Goal: Task Accomplishment & Management: Manage account settings

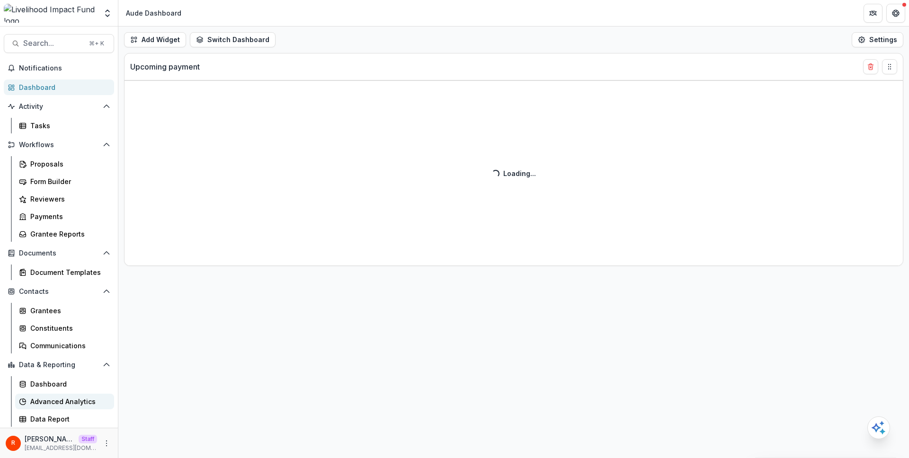
click at [65, 397] on div "Advanced Analytics" at bounding box center [68, 402] width 76 height 10
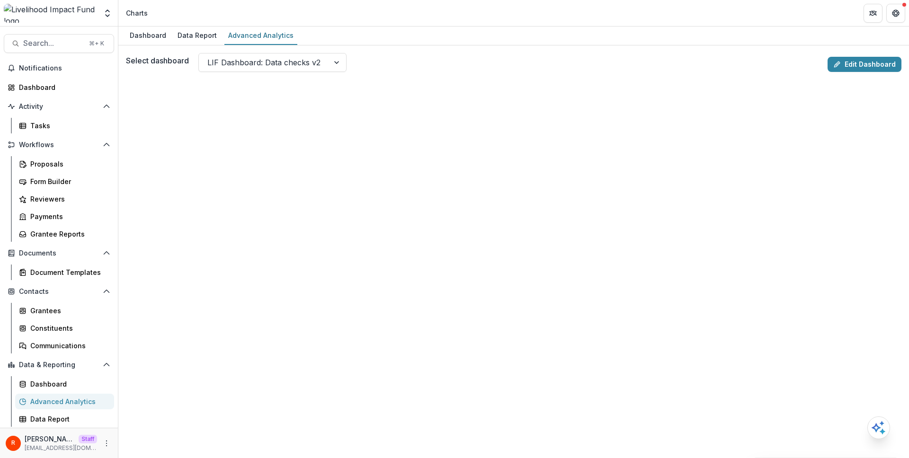
click at [855, 65] on link "Edit Dashboard" at bounding box center [865, 64] width 74 height 15
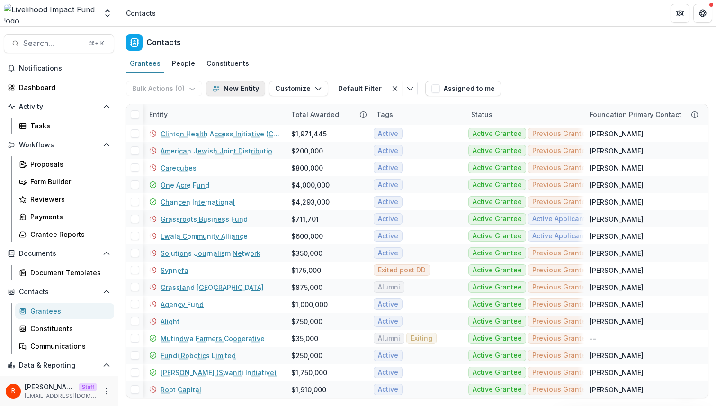
scroll to position [0, 1]
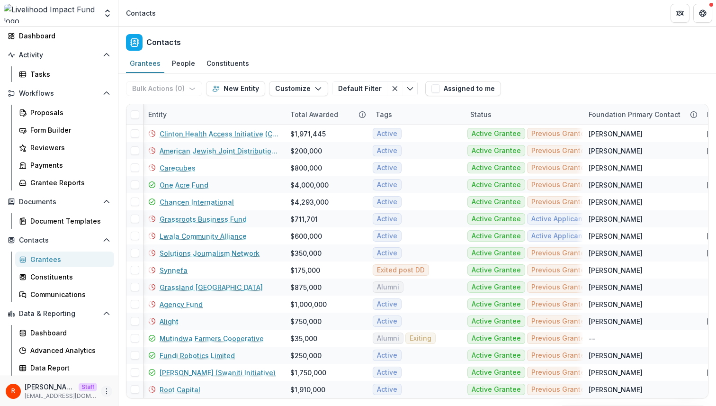
click at [103, 389] on icon "More" at bounding box center [107, 391] width 8 height 8
click at [143, 370] on link "User Settings" at bounding box center [166, 371] width 101 height 16
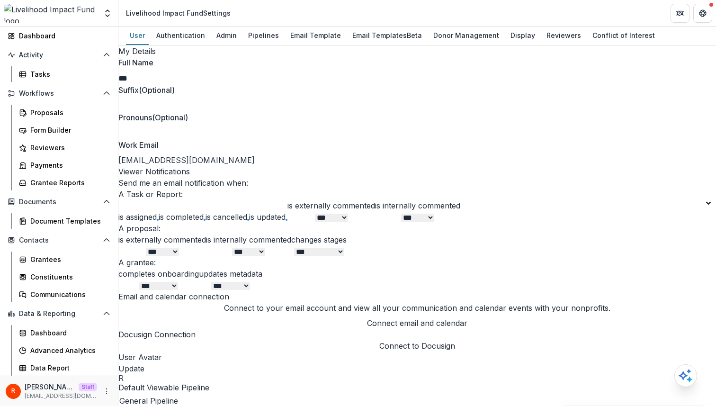
click at [238, 38] on div "User Authentication Admin Pipelines Email Template Email Templates Beta Donor M…" at bounding box center [416, 36] width 597 height 19
click at [222, 33] on div "Admin" at bounding box center [227, 35] width 28 height 14
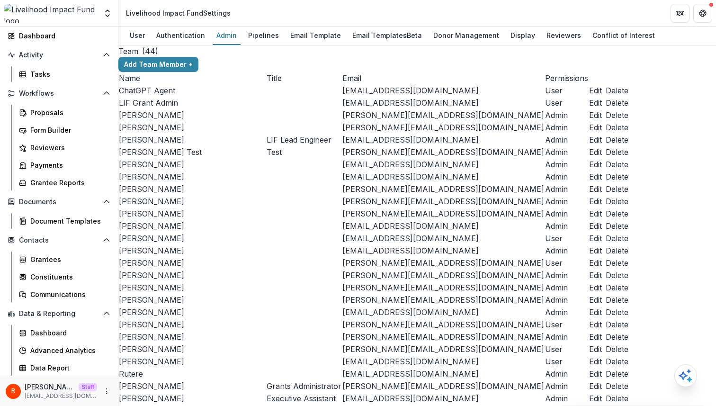
scroll to position [1156, 0]
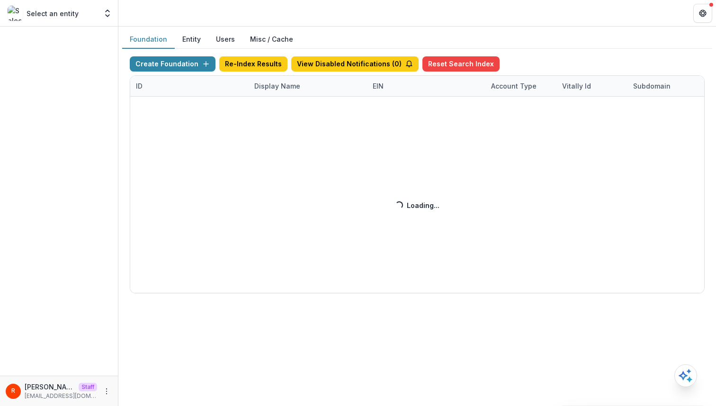
click at [273, 87] on div "Create Foundation Re-Index Results View Disabled Notifications ( 0 ) Reset Sear…" at bounding box center [417, 174] width 575 height 237
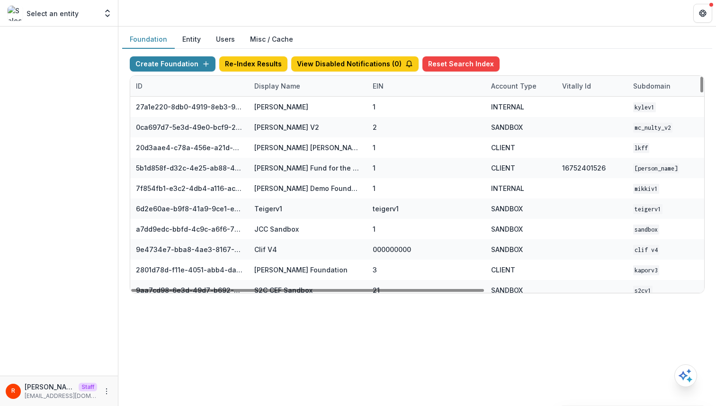
click at [273, 87] on div "Display Name" at bounding box center [277, 86] width 57 height 10
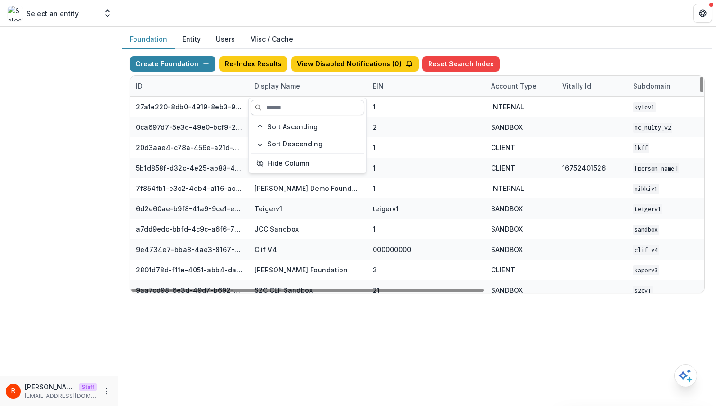
click at [273, 104] on input at bounding box center [307, 107] width 114 height 15
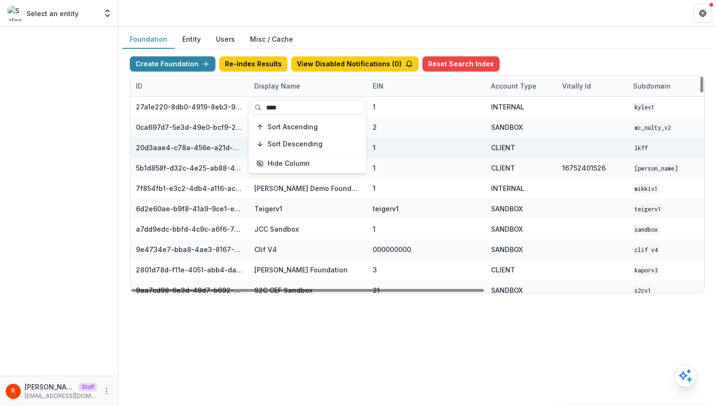
type input "****"
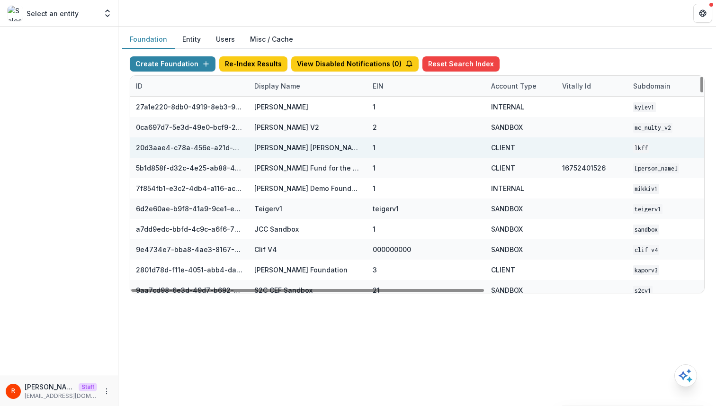
click at [507, 154] on div "CLIENT" at bounding box center [521, 147] width 60 height 20
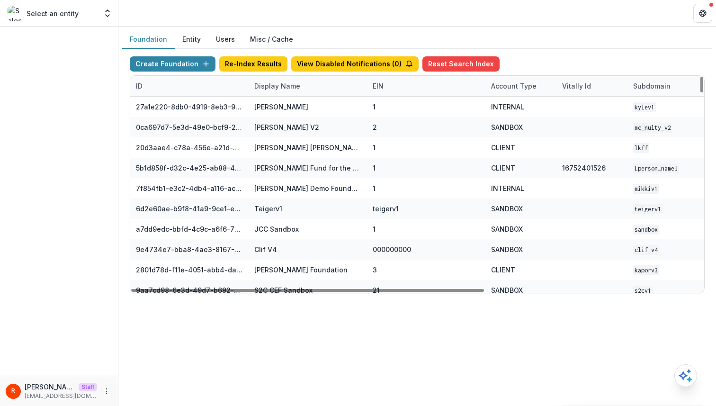
click at [302, 91] on div "Display Name" at bounding box center [308, 86] width 118 height 20
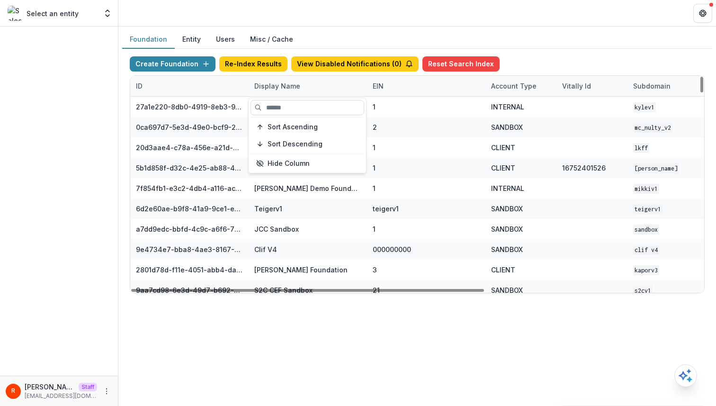
click at [302, 105] on input at bounding box center [307, 107] width 114 height 15
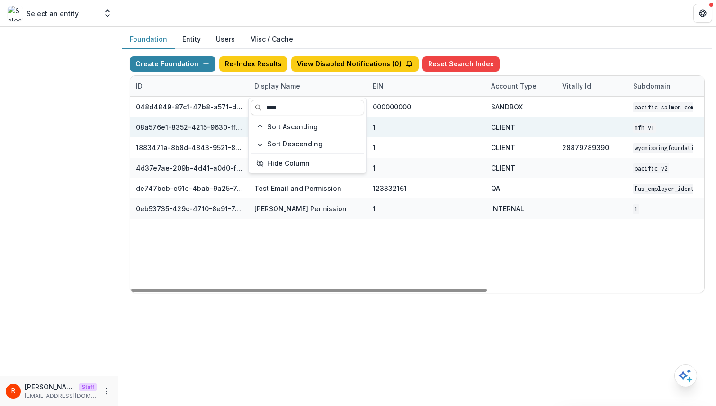
type input "****"
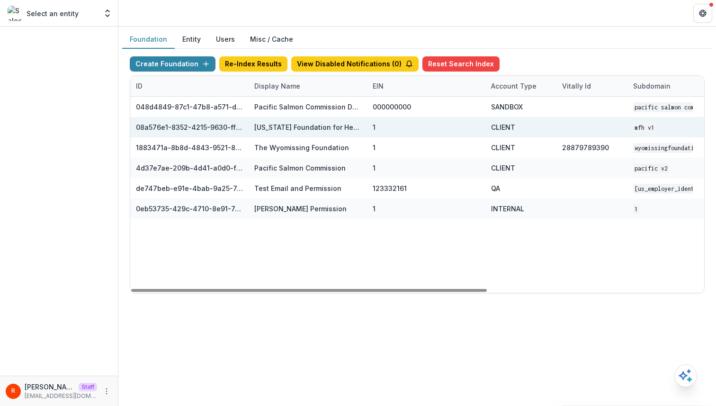
click at [404, 125] on div "1" at bounding box center [426, 127] width 107 height 20
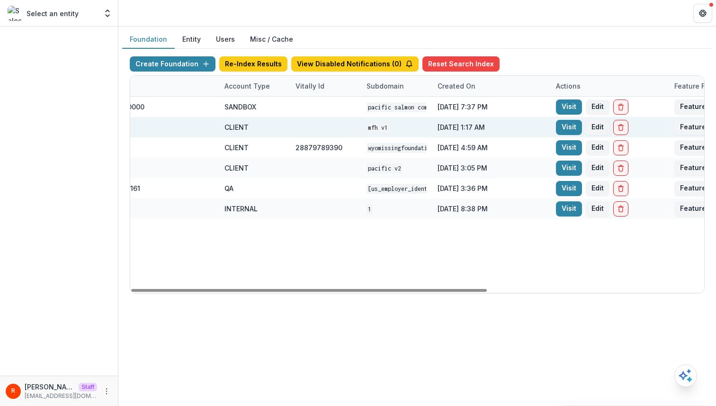
scroll to position [0, 349]
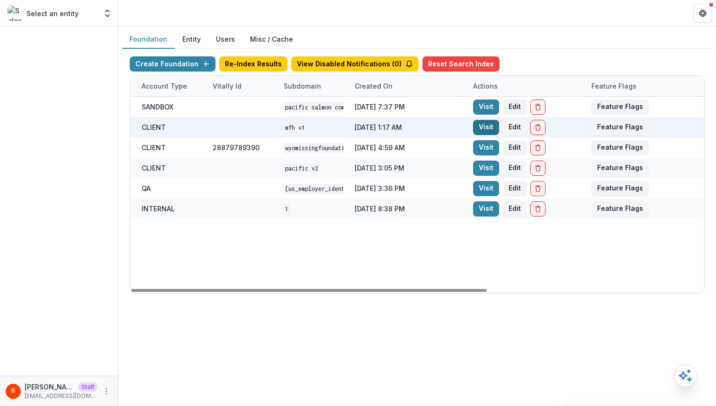
click at [489, 129] on link "Visit" at bounding box center [486, 127] width 26 height 15
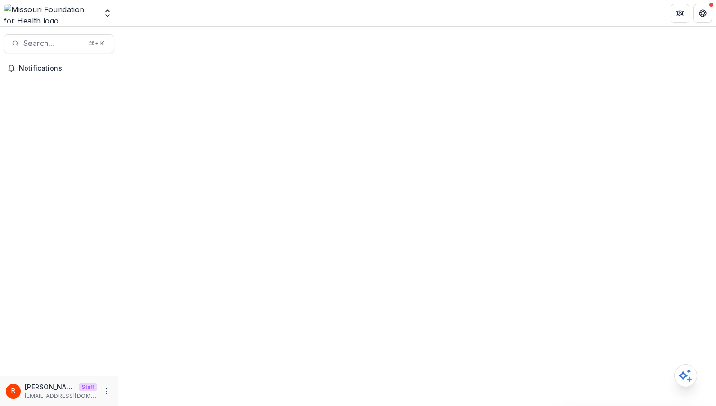
click at [106, 384] on div "R Raj Staff raj@trytemelio.com" at bounding box center [59, 391] width 107 height 18
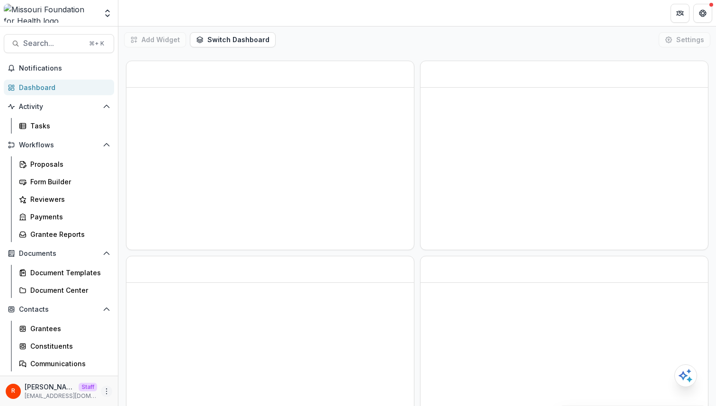
click at [103, 387] on icon "More" at bounding box center [107, 391] width 8 height 8
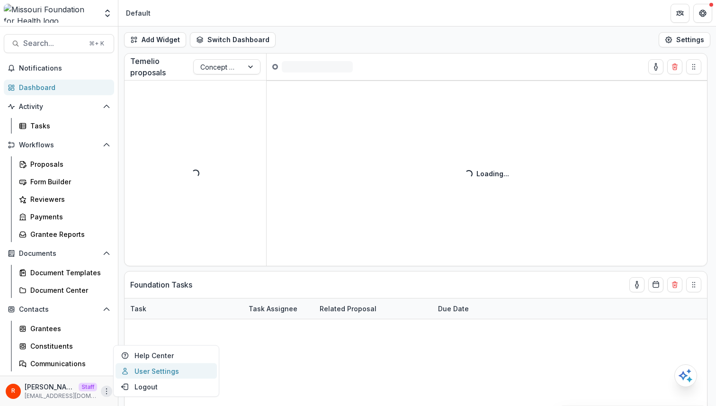
click at [150, 368] on link "User Settings" at bounding box center [166, 371] width 101 height 16
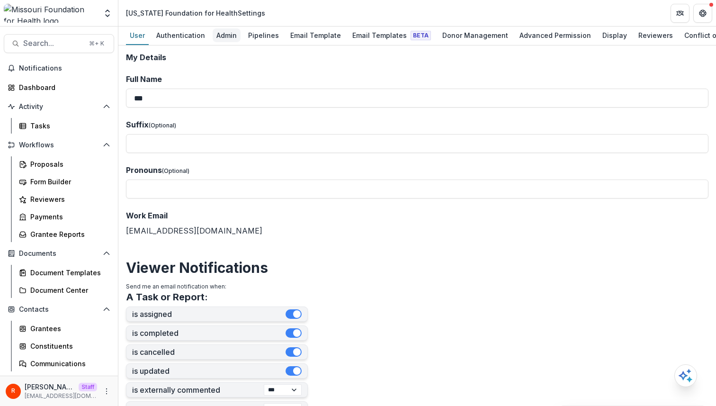
click at [225, 36] on div "Admin" at bounding box center [227, 35] width 28 height 14
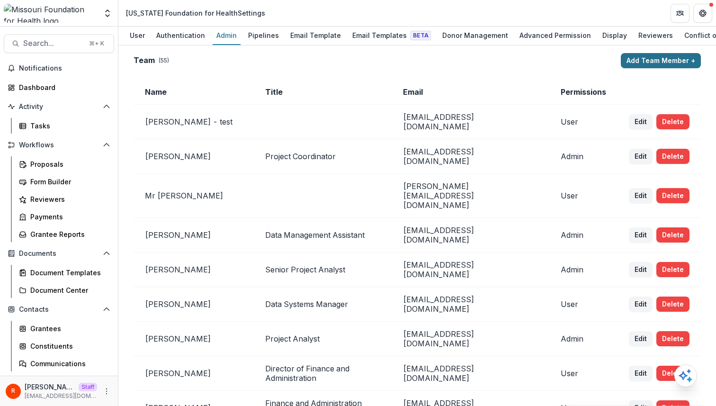
click at [649, 56] on button "Add Team Member +" at bounding box center [661, 60] width 80 height 15
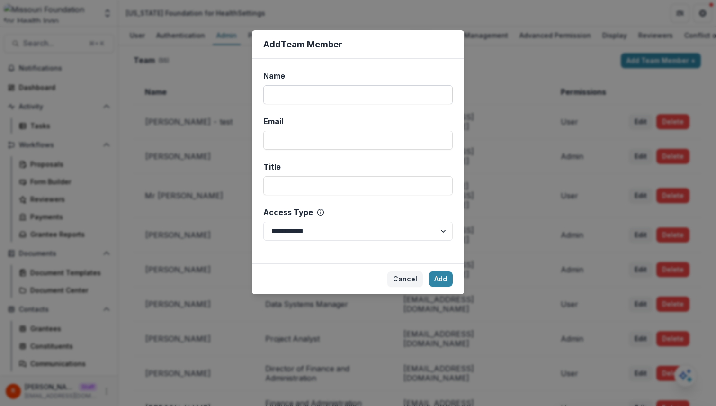
click at [349, 92] on input "Name" at bounding box center [357, 94] width 189 height 19
type input "***"
type input "**********"
type input "*"
type input "*******"
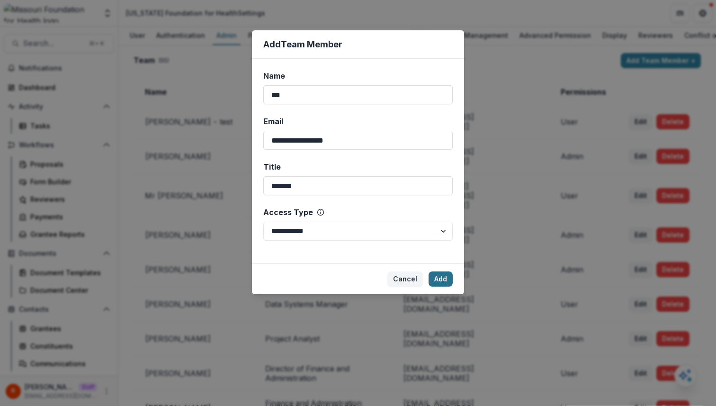
click at [443, 274] on button "Add" at bounding box center [440, 278] width 24 height 15
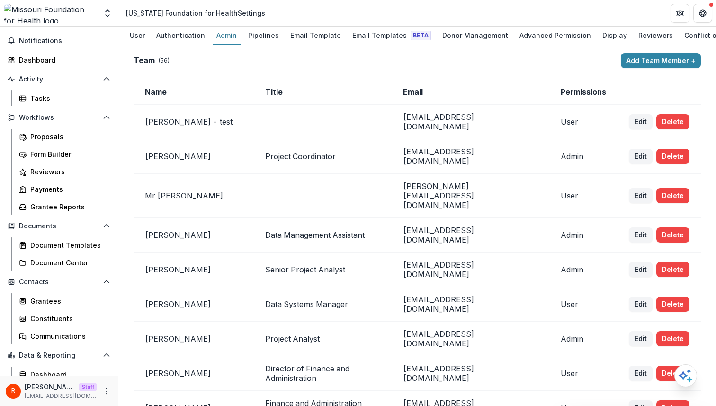
scroll to position [69, 0]
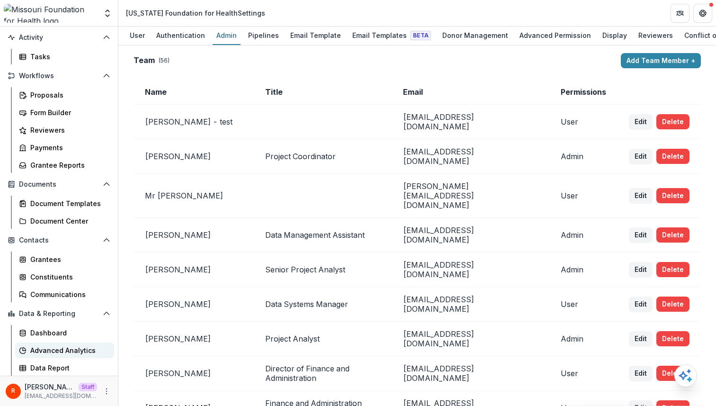
click at [72, 350] on div "Advanced Analytics" at bounding box center [68, 350] width 76 height 10
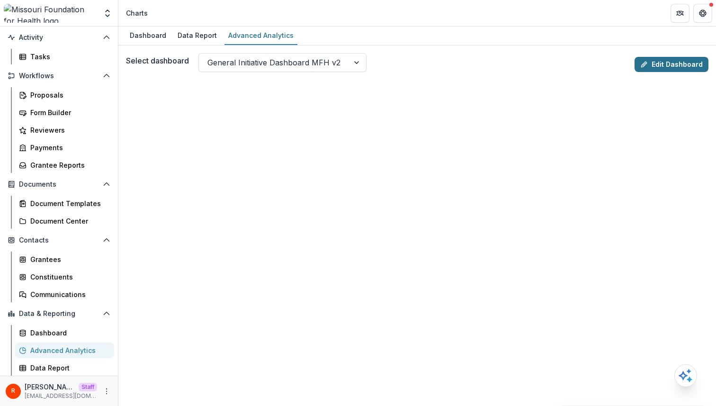
click at [670, 70] on link "Edit Dashboard" at bounding box center [671, 64] width 74 height 15
